Goal: Information Seeking & Learning: Learn about a topic

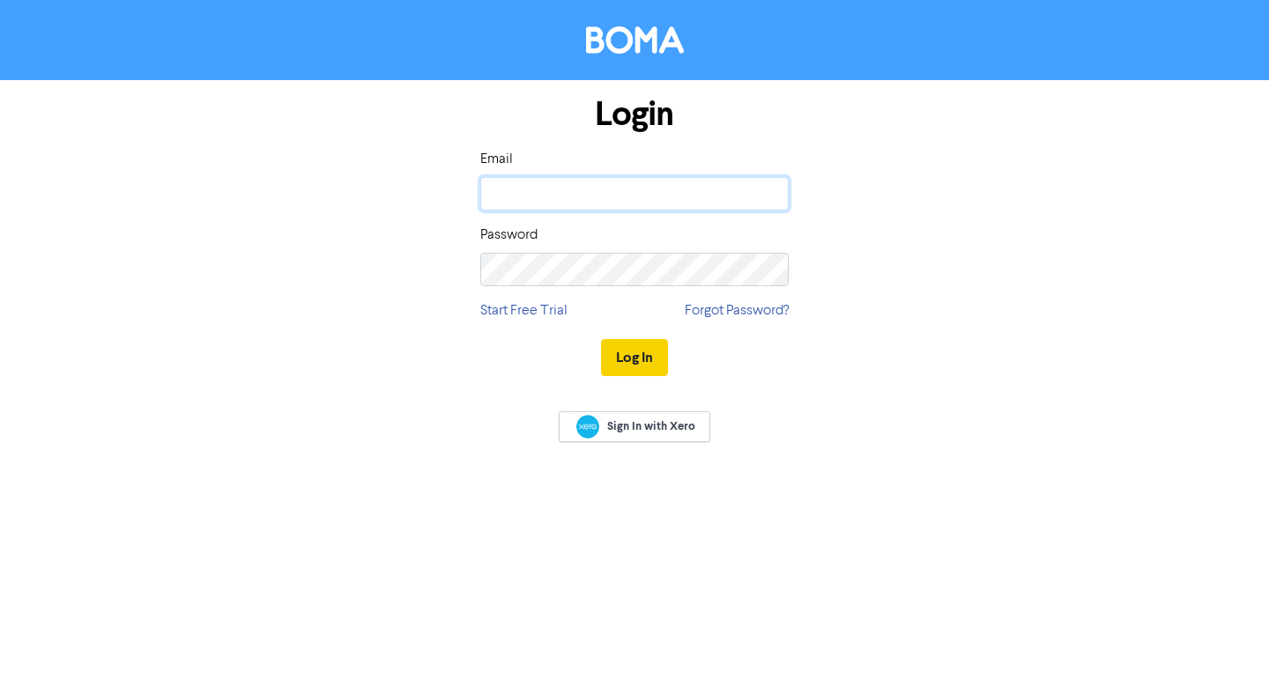
type input "[EMAIL_ADDRESS][DOMAIN_NAME]"
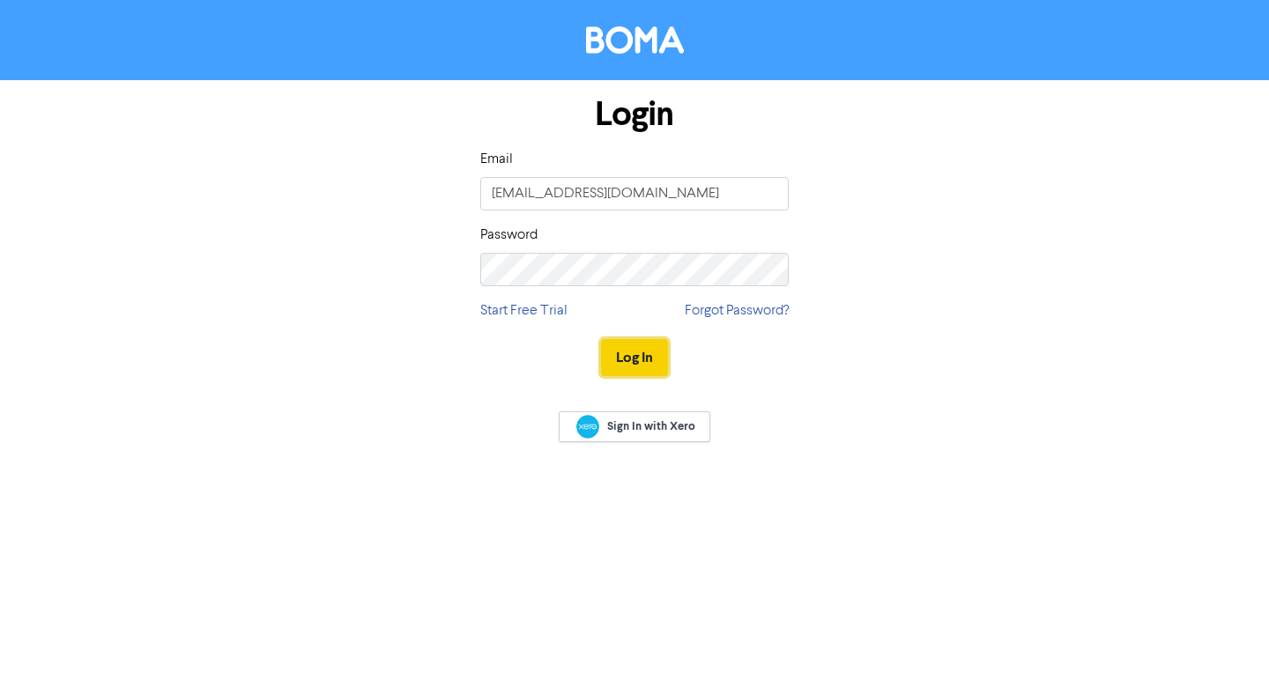
click at [628, 345] on button "Log In" at bounding box center [634, 357] width 67 height 37
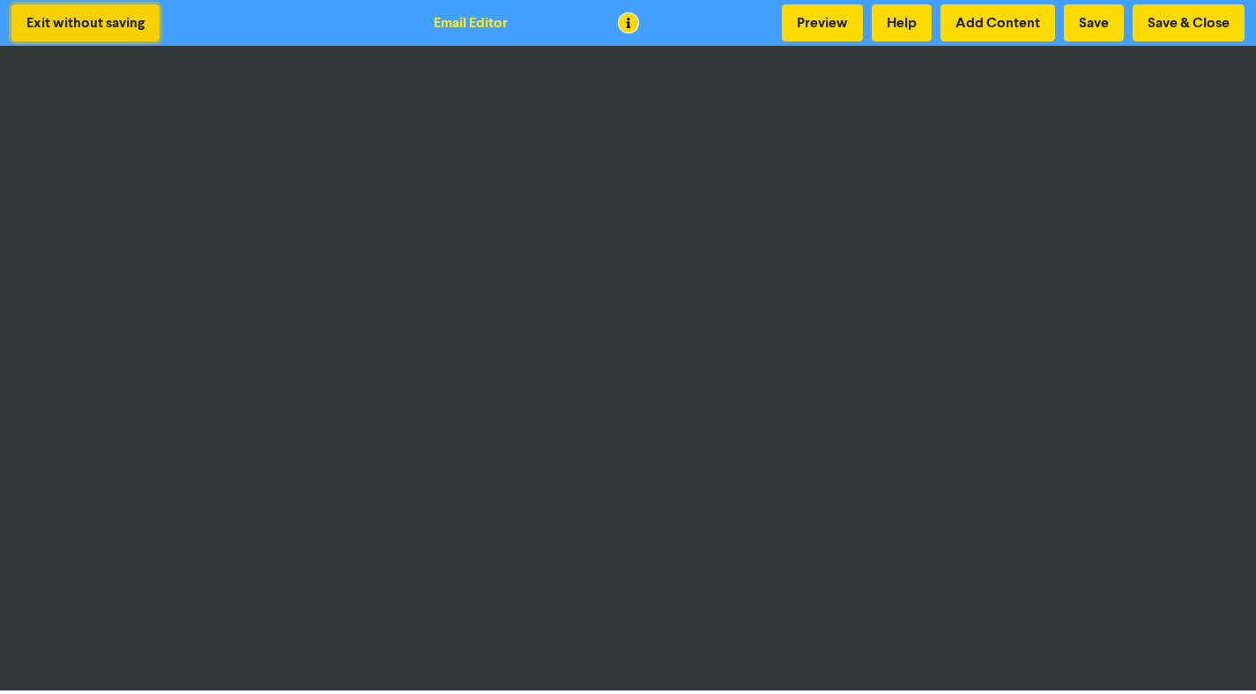
click at [118, 7] on button "Exit without saving" at bounding box center [85, 22] width 148 height 37
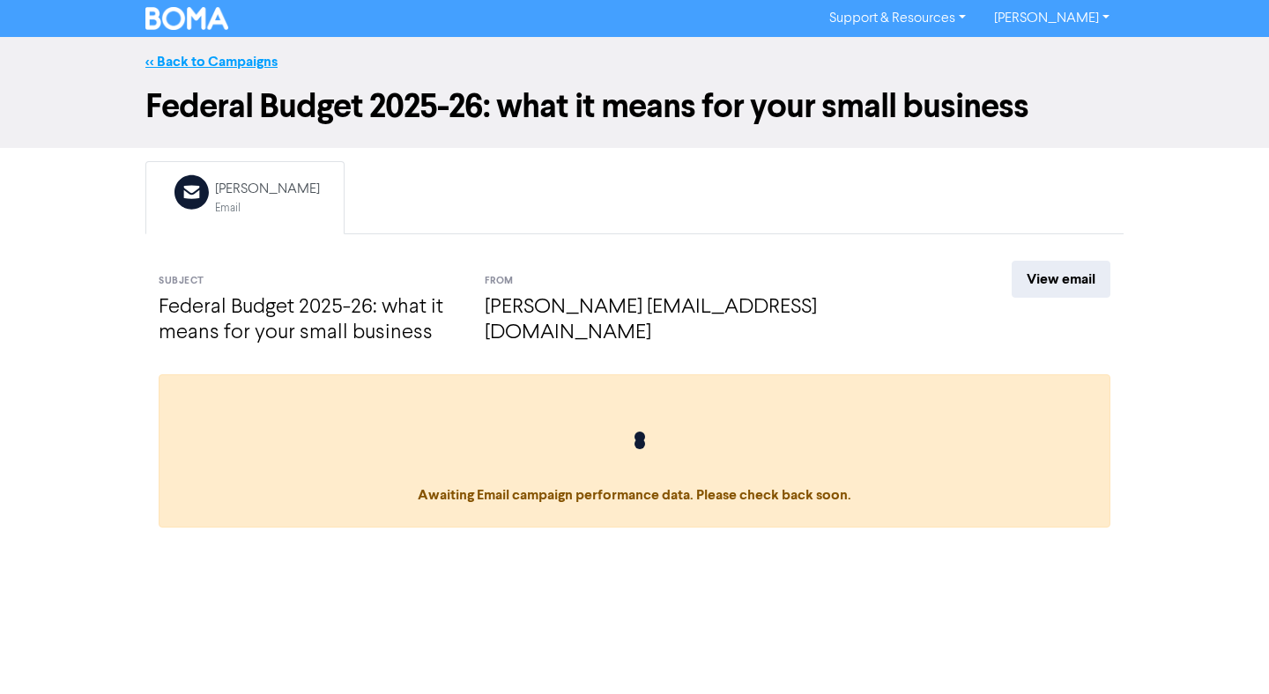
click at [218, 62] on link "<< Back to Campaigns" at bounding box center [211, 62] width 132 height 18
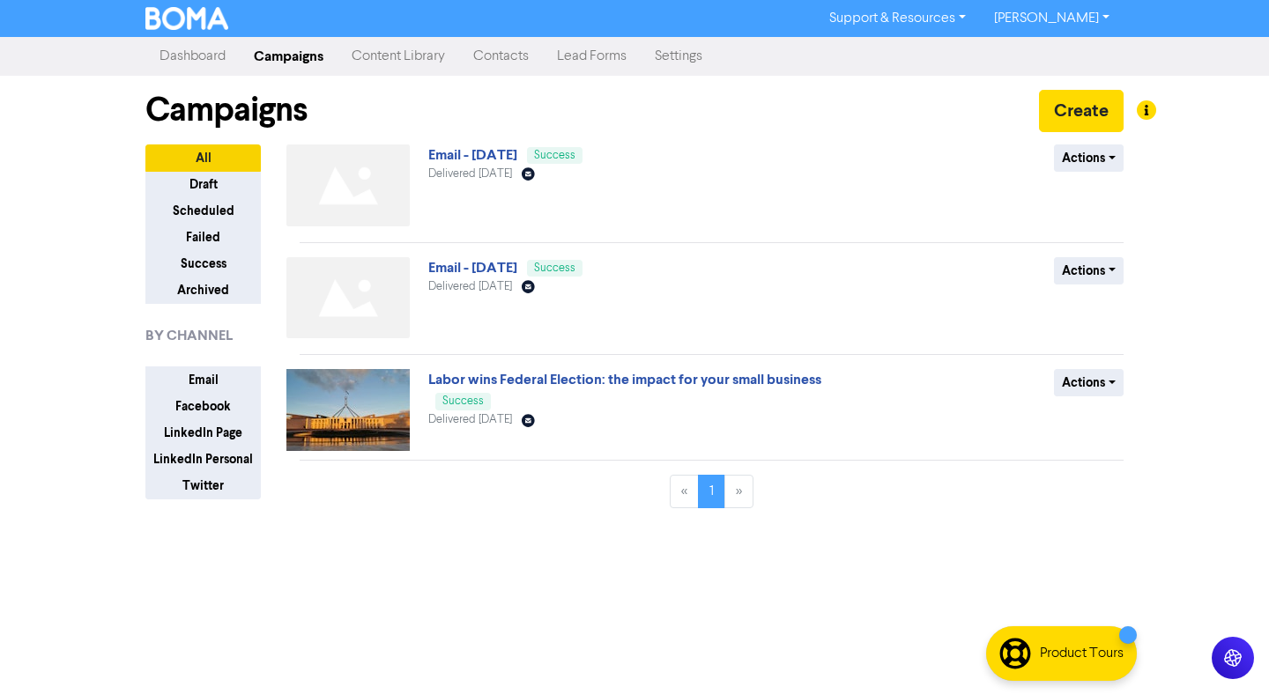
click at [396, 55] on link "Content Library" at bounding box center [399, 56] width 122 height 35
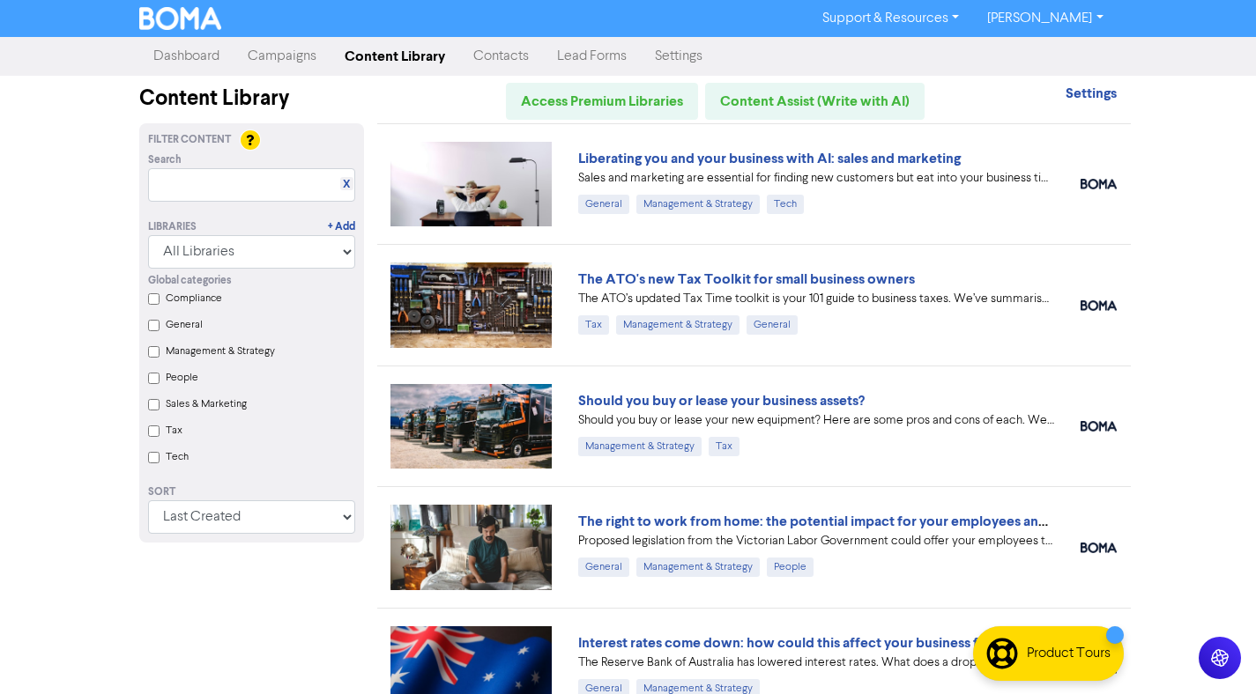
click at [925, 279] on div "The ATO's new Tax Toolkit for small business owners" at bounding box center [816, 279] width 476 height 21
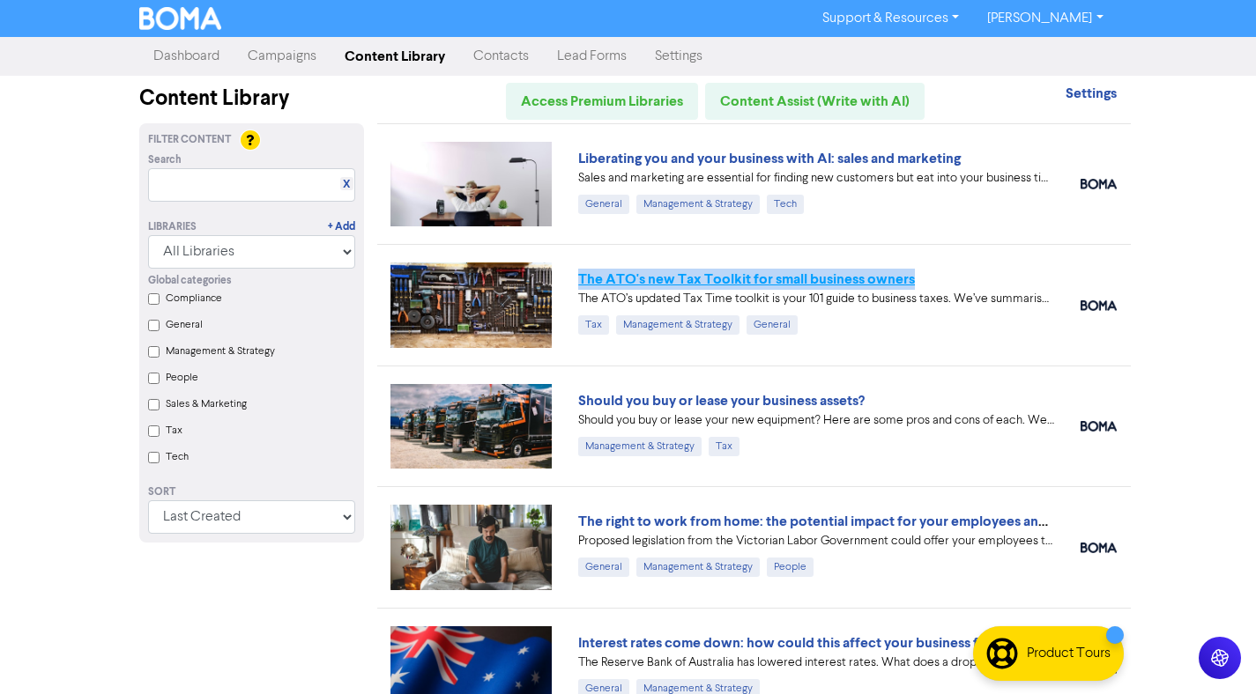
drag, startPoint x: 925, startPoint y: 278, endPoint x: 583, endPoint y: 278, distance: 342.8
click at [579, 277] on div "The ATO's new Tax Toolkit for small business owners" at bounding box center [816, 279] width 476 height 21
copy link "The ATO's new Tax Toolkit for small business owners"
click at [633, 279] on link "The ATO's new Tax Toolkit for small business owners" at bounding box center [746, 280] width 337 height 18
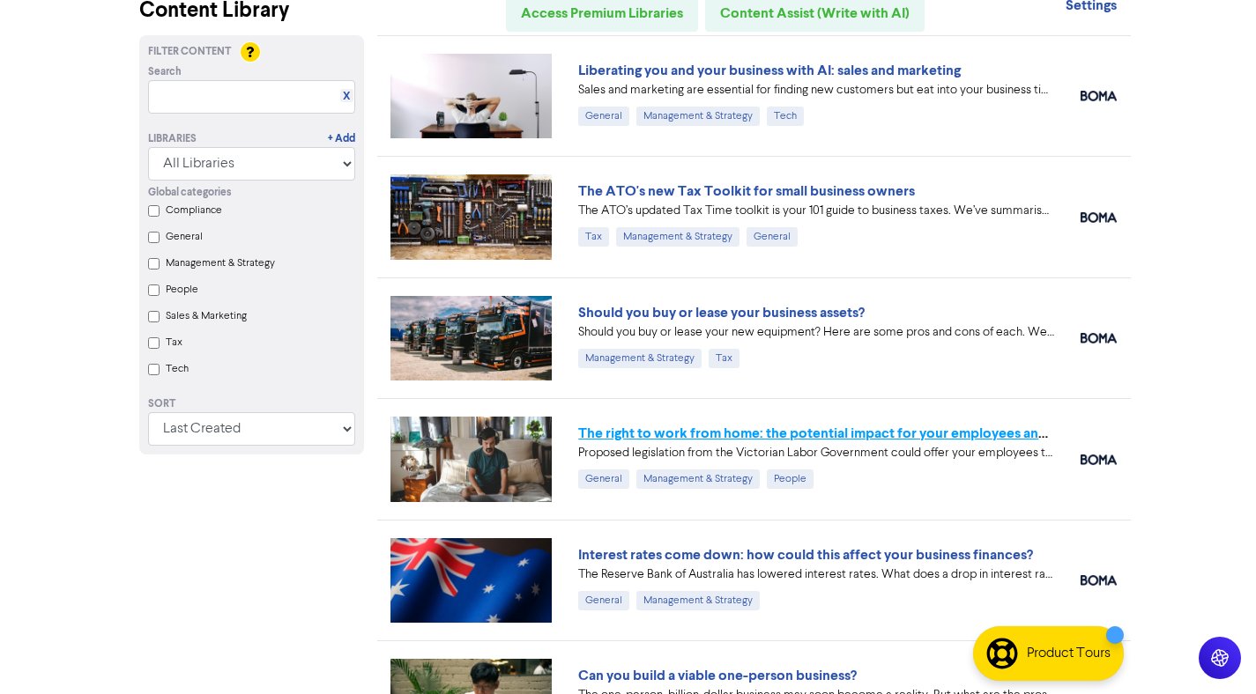
scroll to position [92, 0]
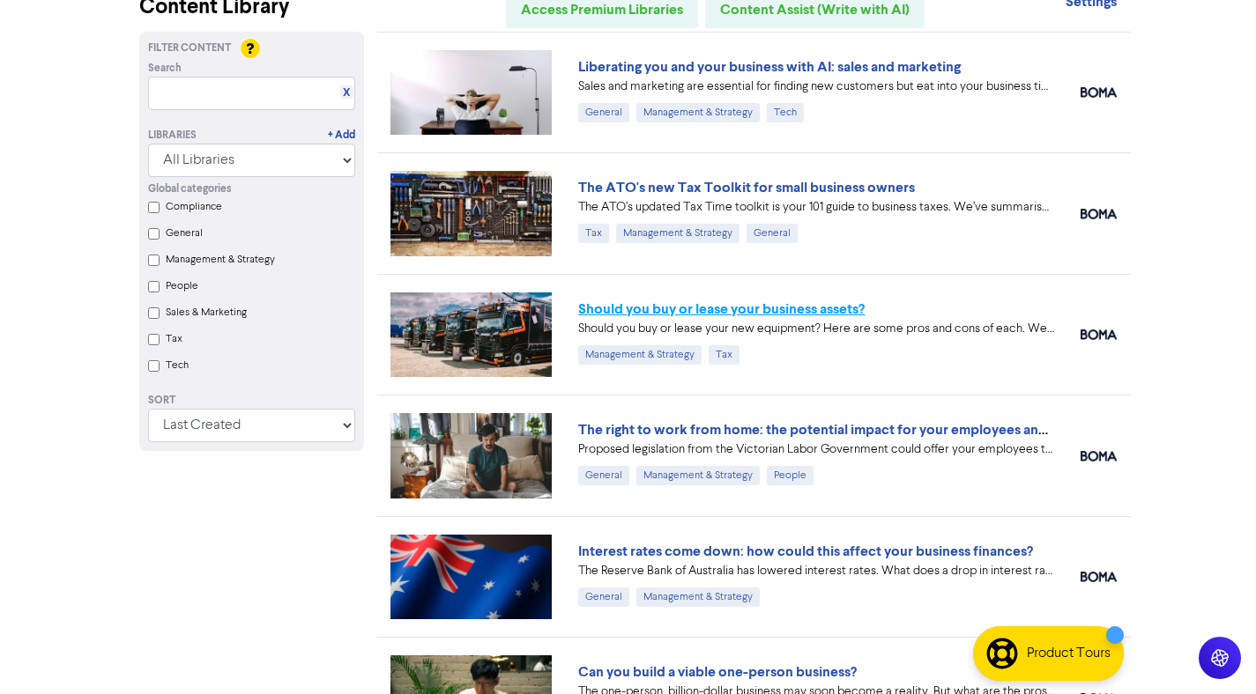
click at [692, 301] on link "Should you buy or lease your business assets?" at bounding box center [721, 310] width 286 height 18
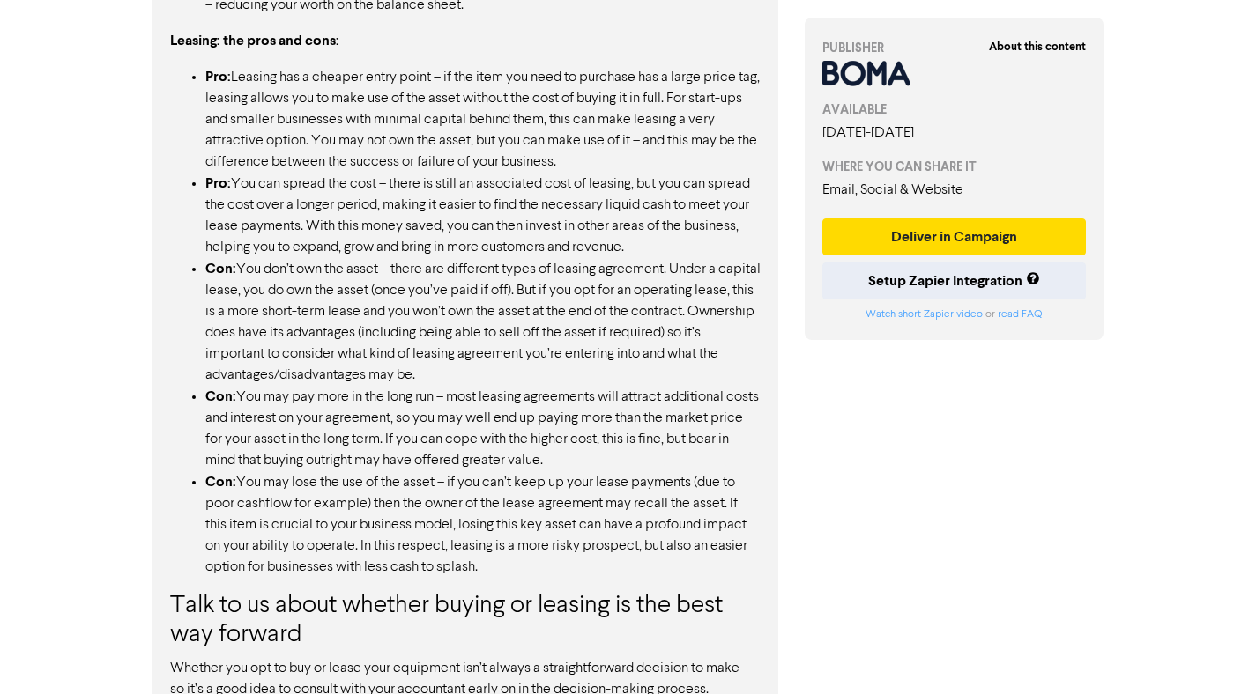
scroll to position [1645, 0]
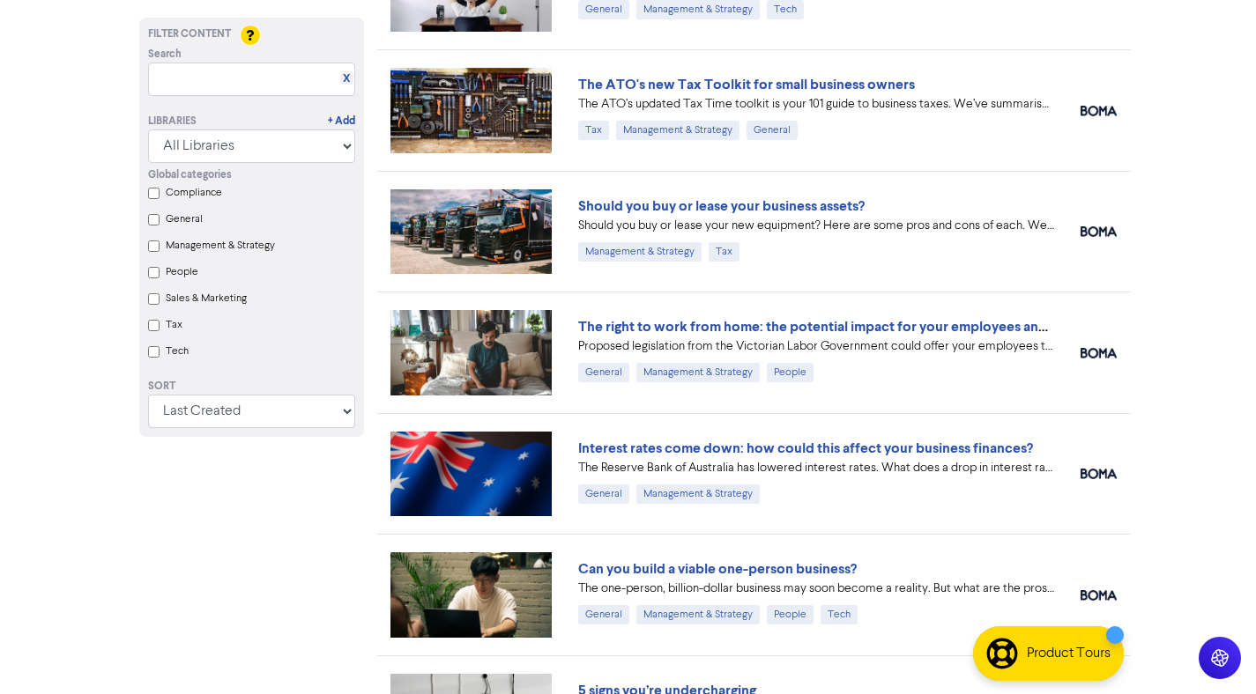
scroll to position [197, 0]
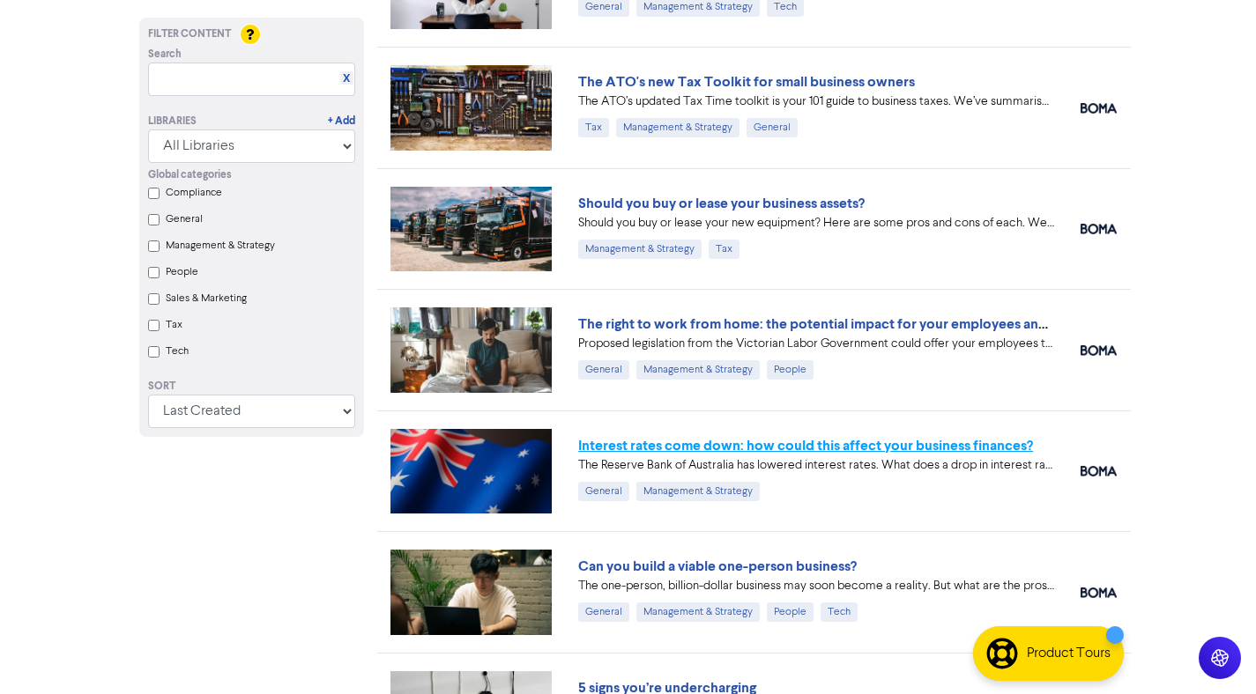
click at [612, 439] on link "Interest rates come down: how could this affect your business finances?" at bounding box center [805, 446] width 455 height 18
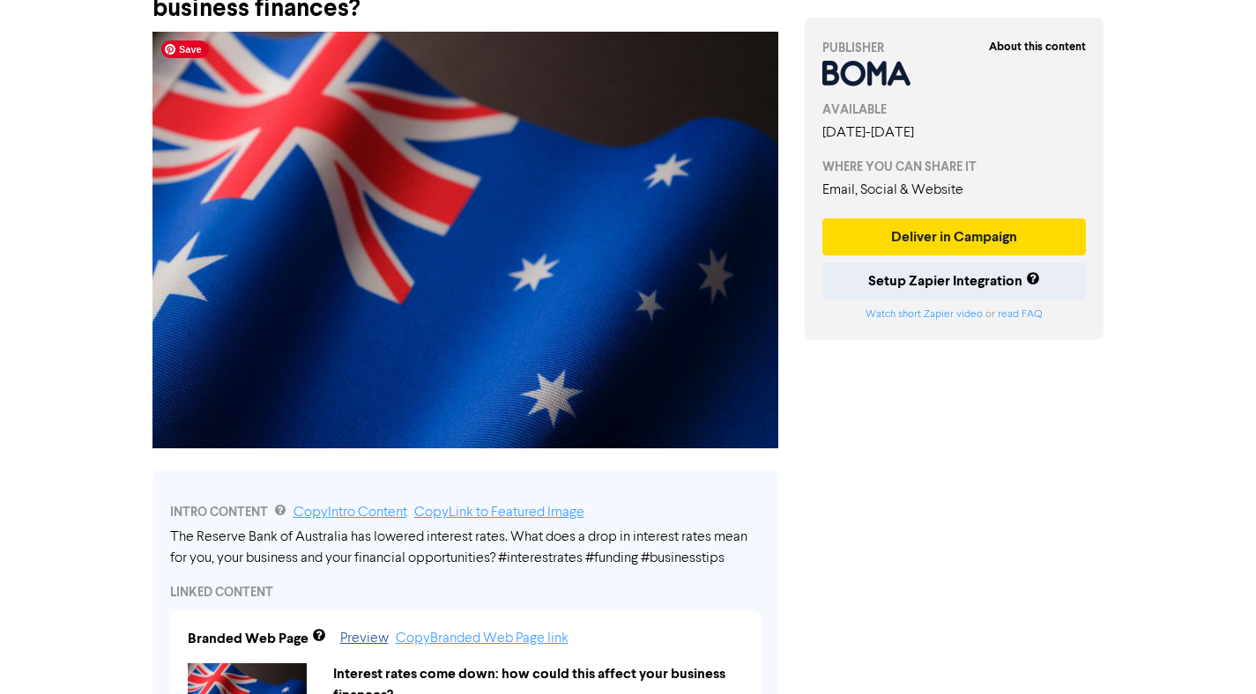
scroll to position [95, 0]
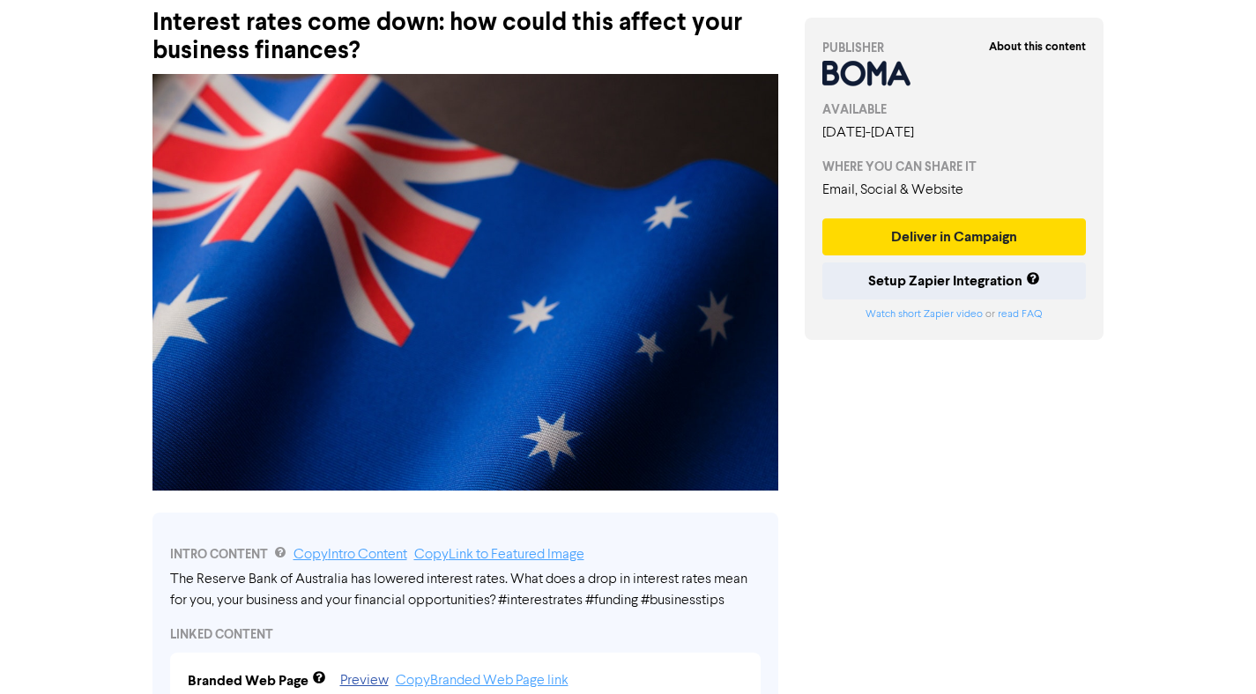
click at [356, 56] on div "Interest rates come down: how could this affect your business finances?" at bounding box center [465, 28] width 626 height 74
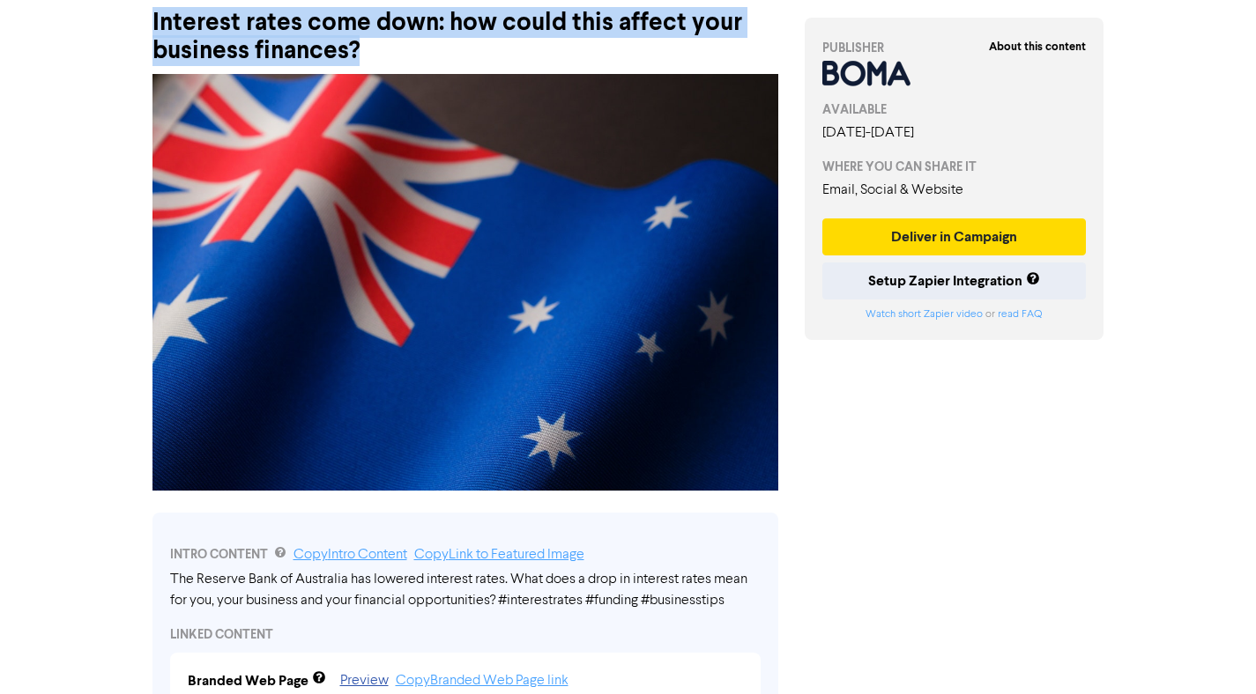
drag, startPoint x: 368, startPoint y: 49, endPoint x: 152, endPoint y: 23, distance: 217.5
click at [152, 23] on div "Interest rates come down: how could this affect your business finances?" at bounding box center [465, 28] width 626 height 74
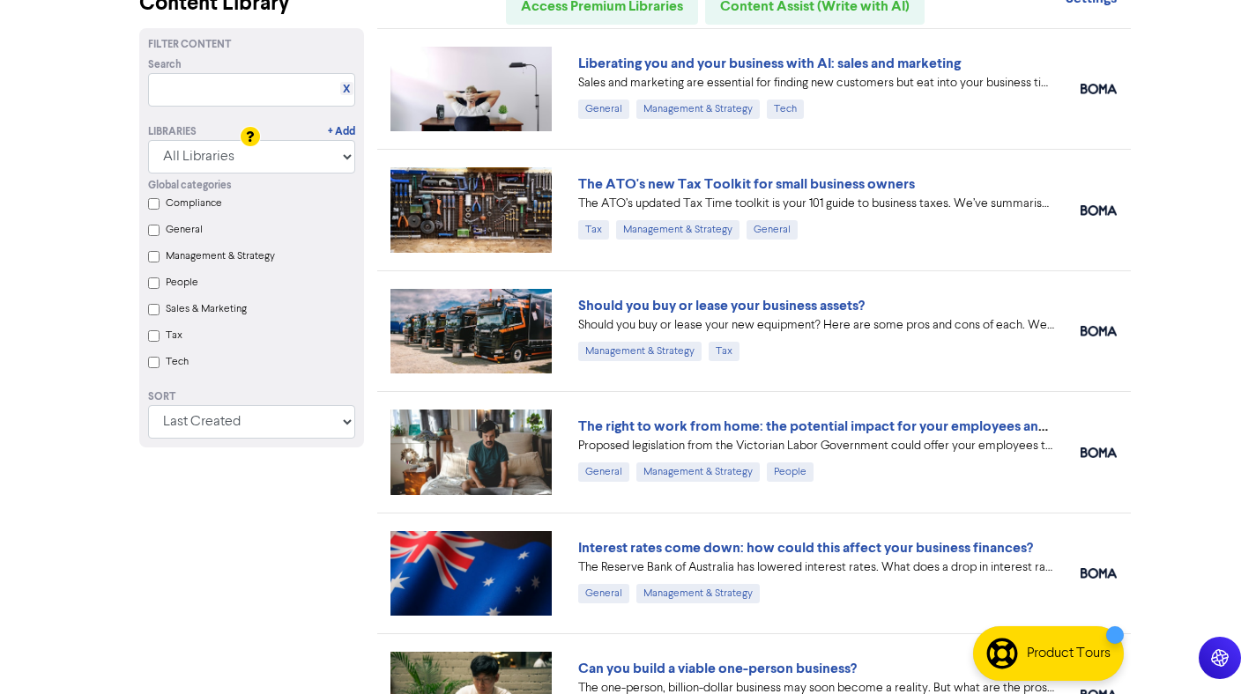
scroll to position [197, 0]
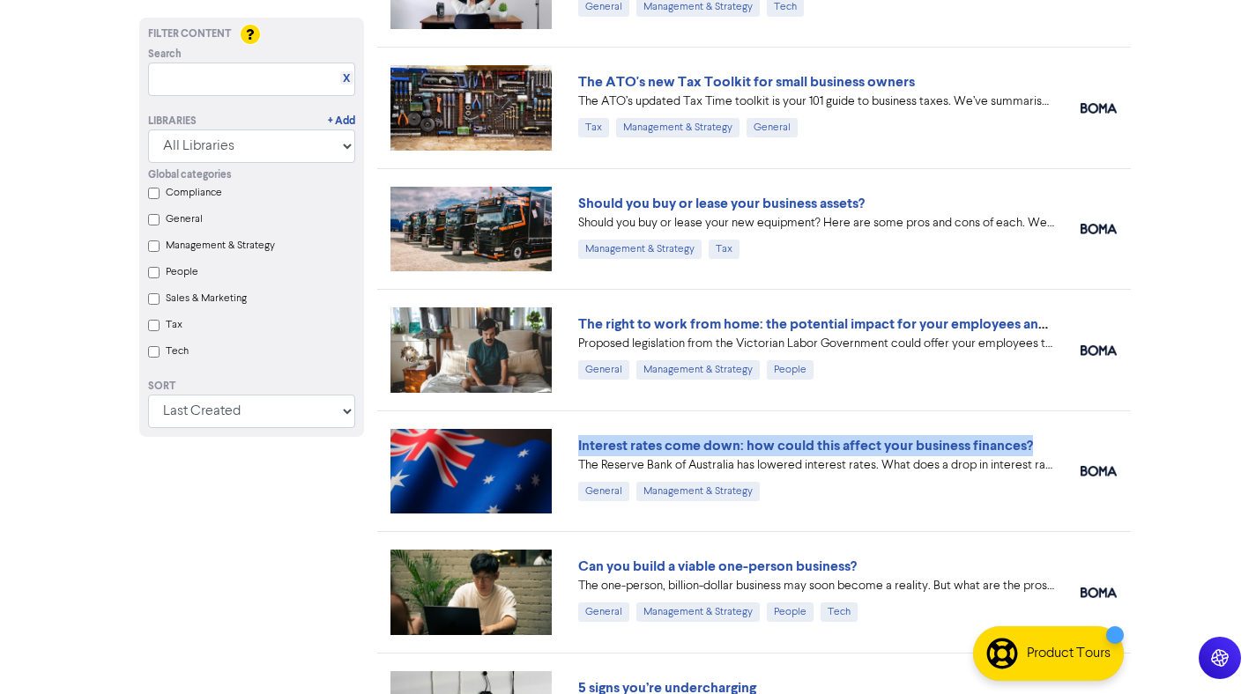
drag, startPoint x: 1040, startPoint y: 440, endPoint x: 576, endPoint y: 443, distance: 464.5
click at [576, 443] on div "Interest rates come down: how could this affect your business finances? The Res…" at bounding box center [816, 471] width 502 height 73
copy link "Interest rates come down: how could this affect your business finances?"
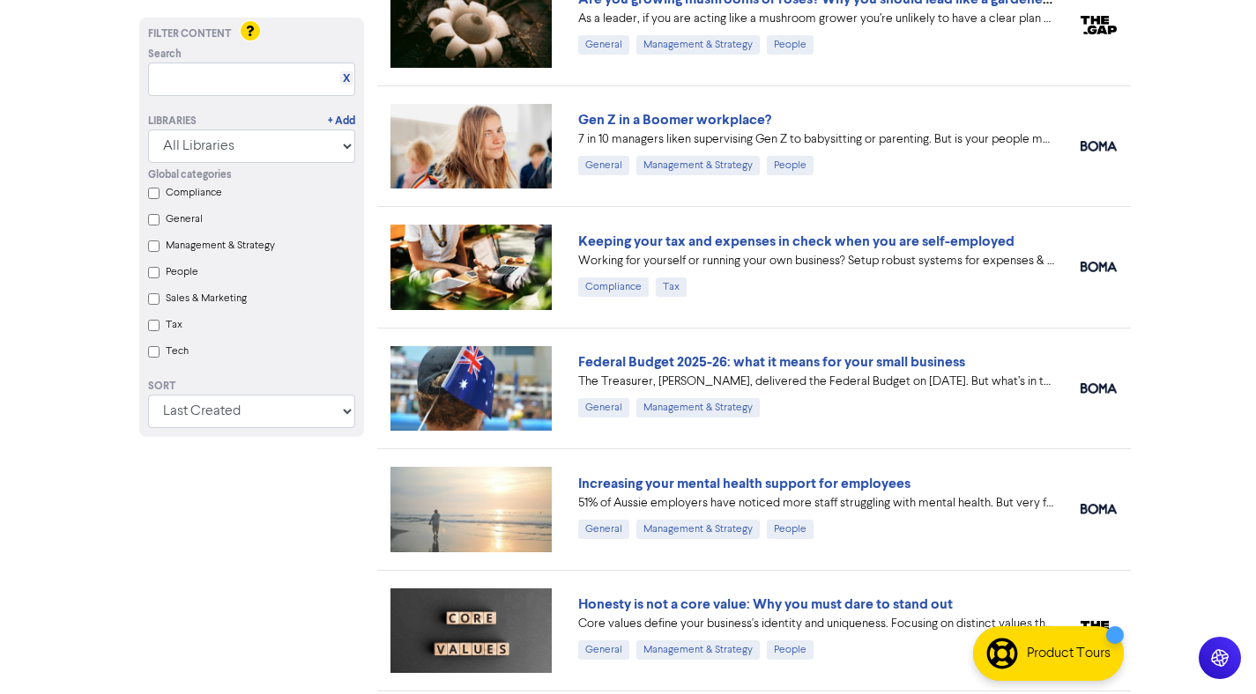
scroll to position [760, 0]
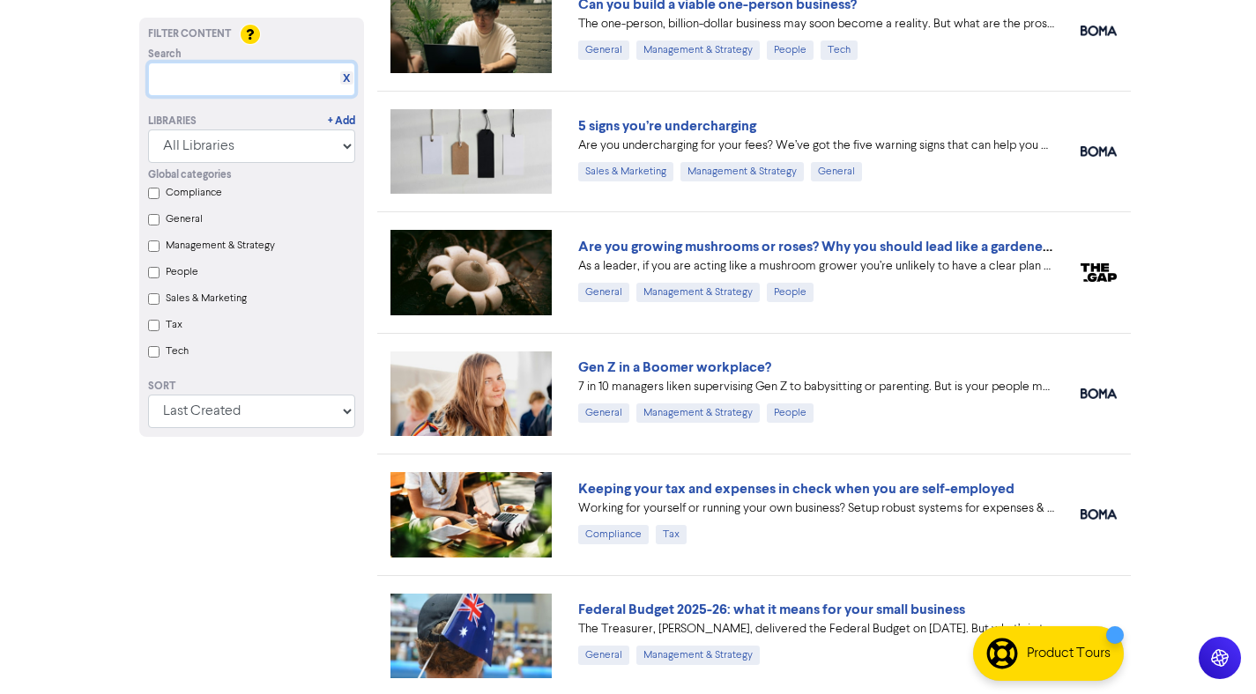
click at [250, 79] on input "text" at bounding box center [251, 79] width 207 height 33
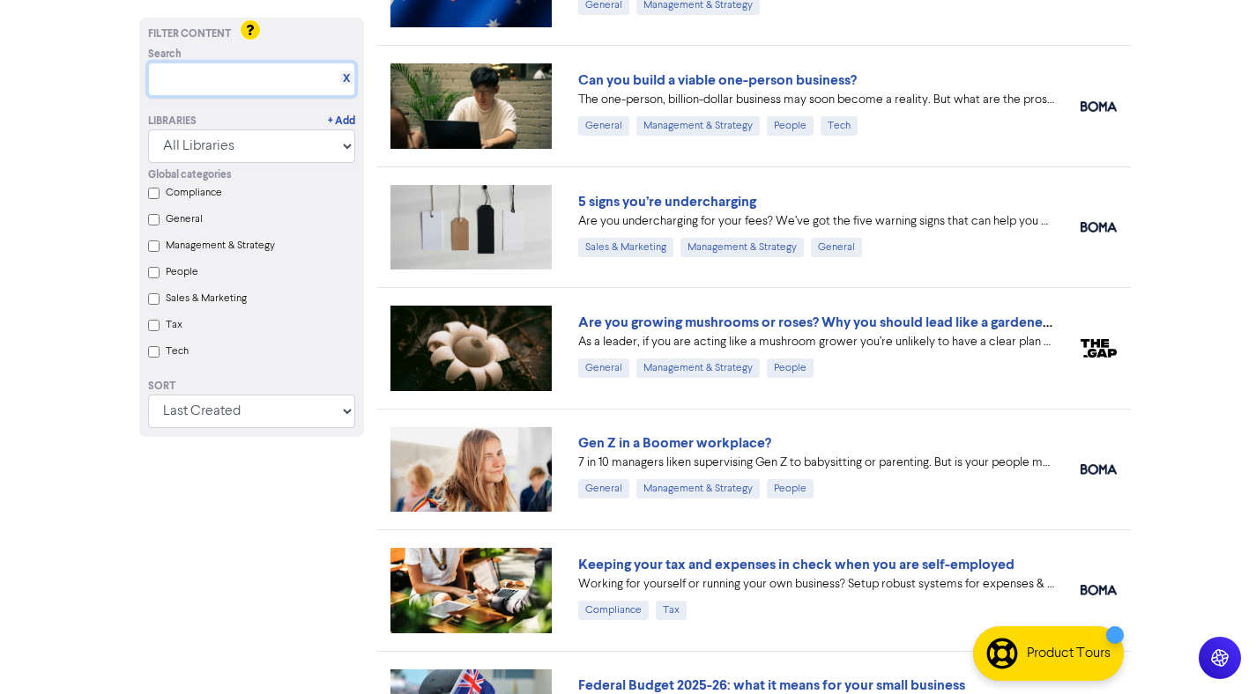
scroll to position [680, 0]
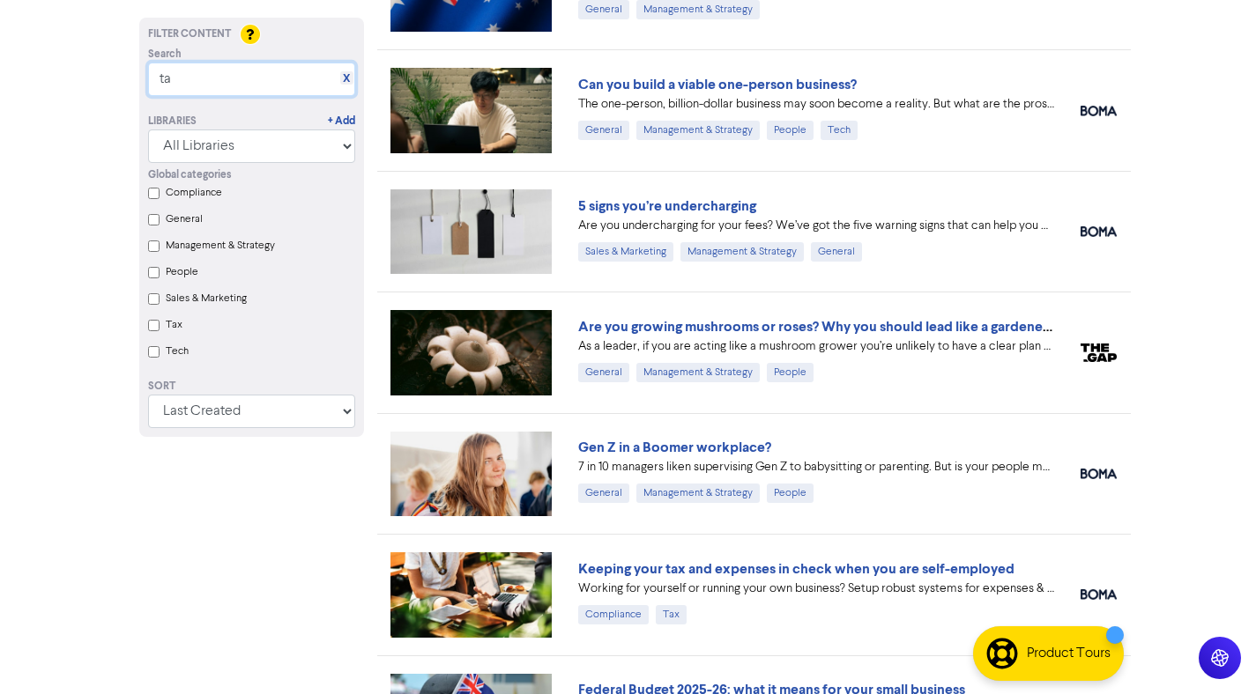
type input "tax"
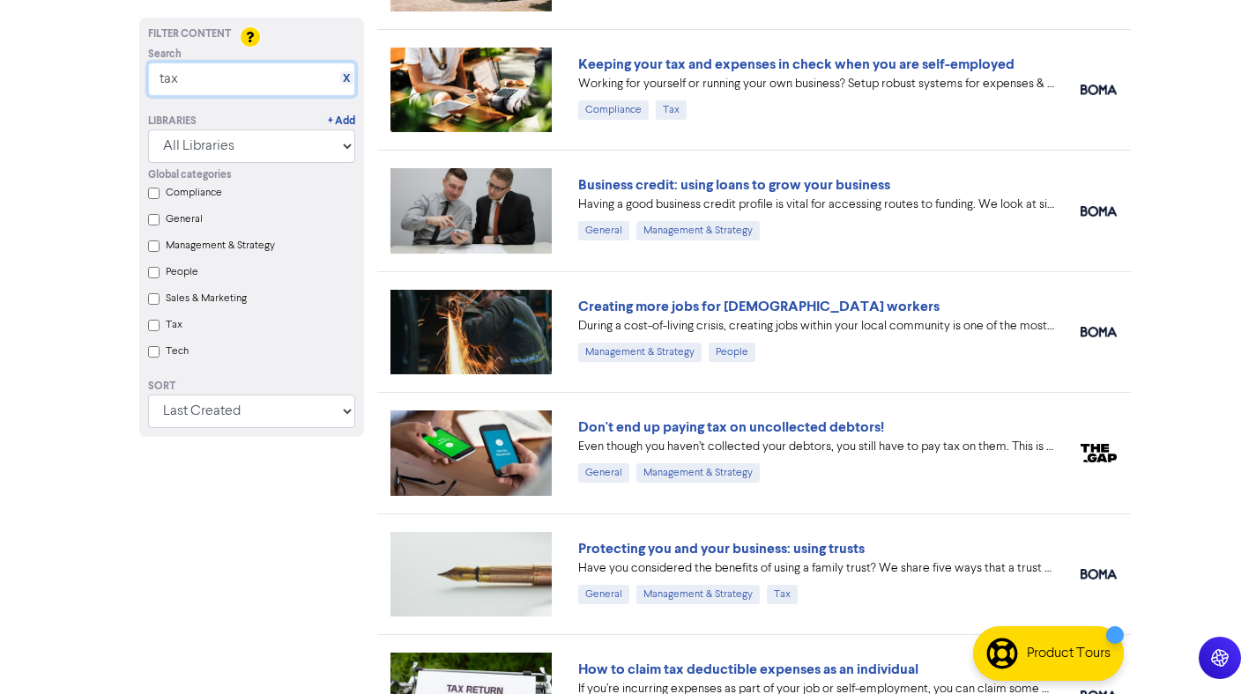
scroll to position [339, 0]
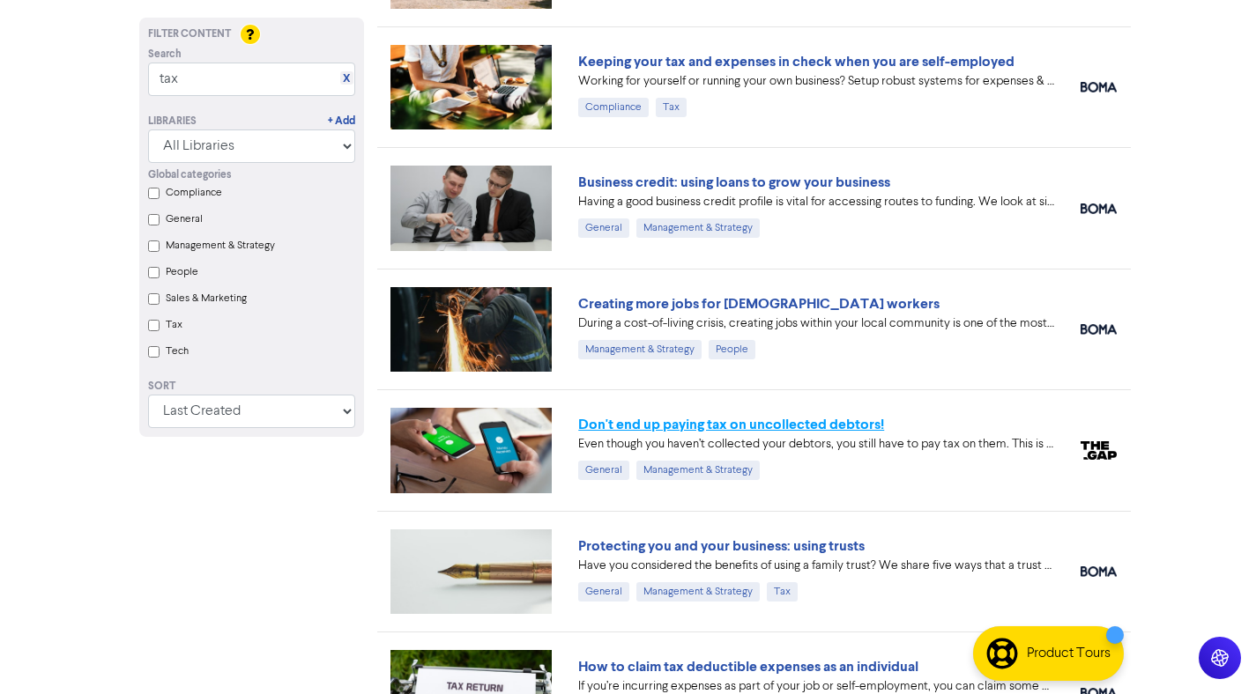
click at [843, 420] on link "Don't end up paying tax on uncollected debtors!" at bounding box center [731, 425] width 306 height 18
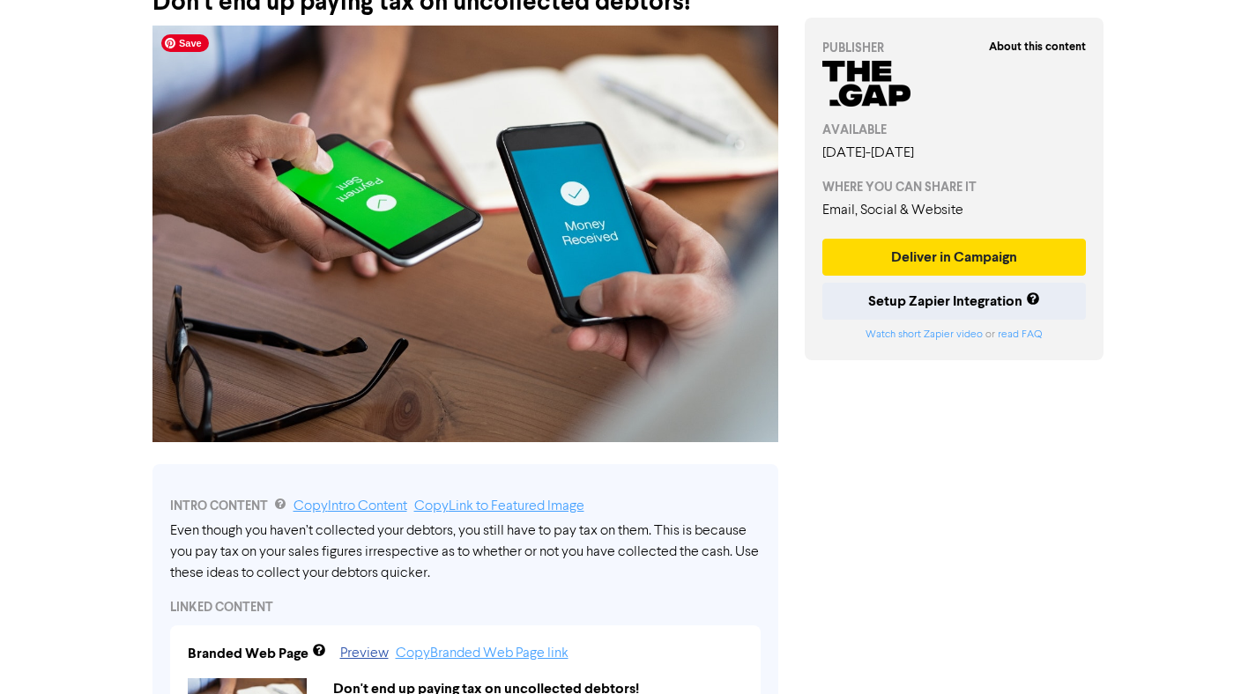
scroll to position [63, 0]
